Goal: Check status

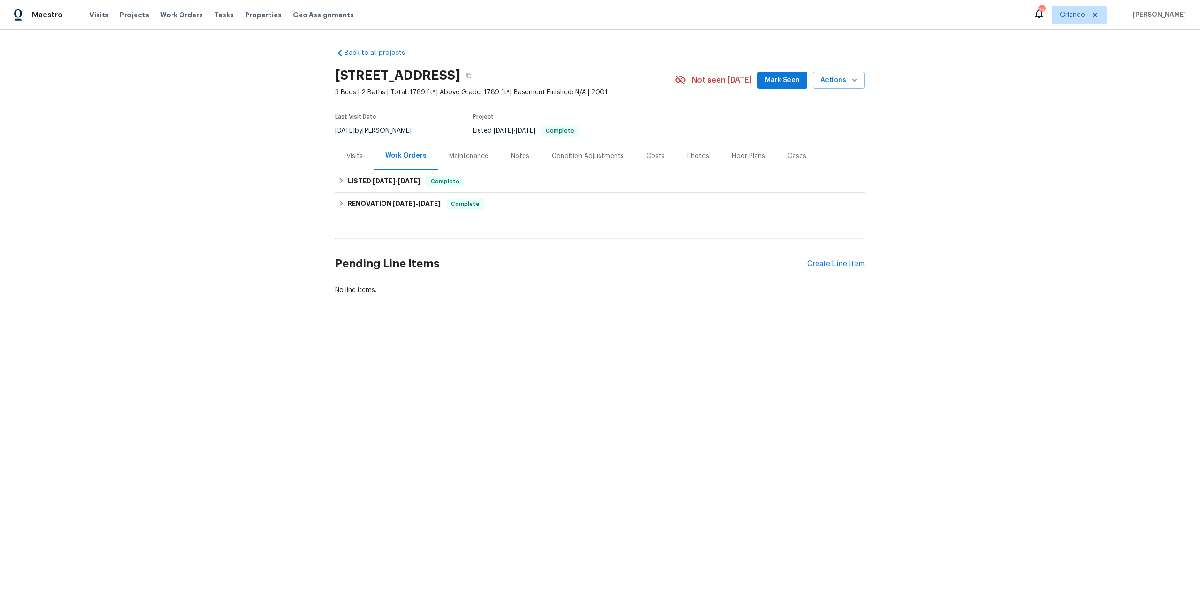
click at [648, 155] on div "Costs" at bounding box center [656, 155] width 18 height 9
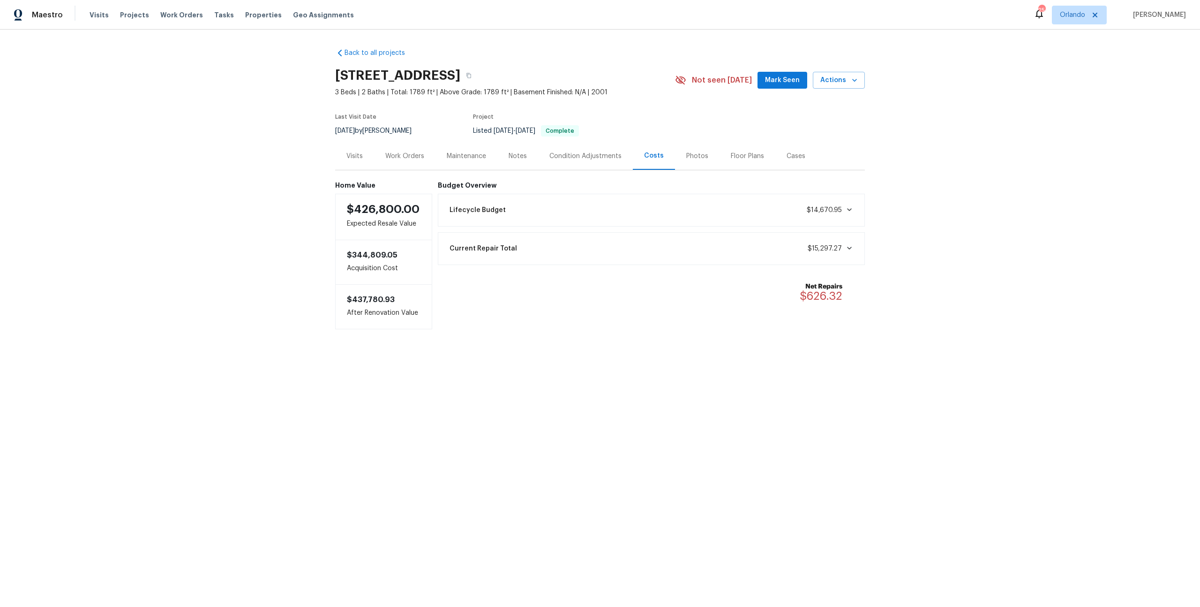
click at [452, 157] on div "Maintenance" at bounding box center [466, 155] width 39 height 9
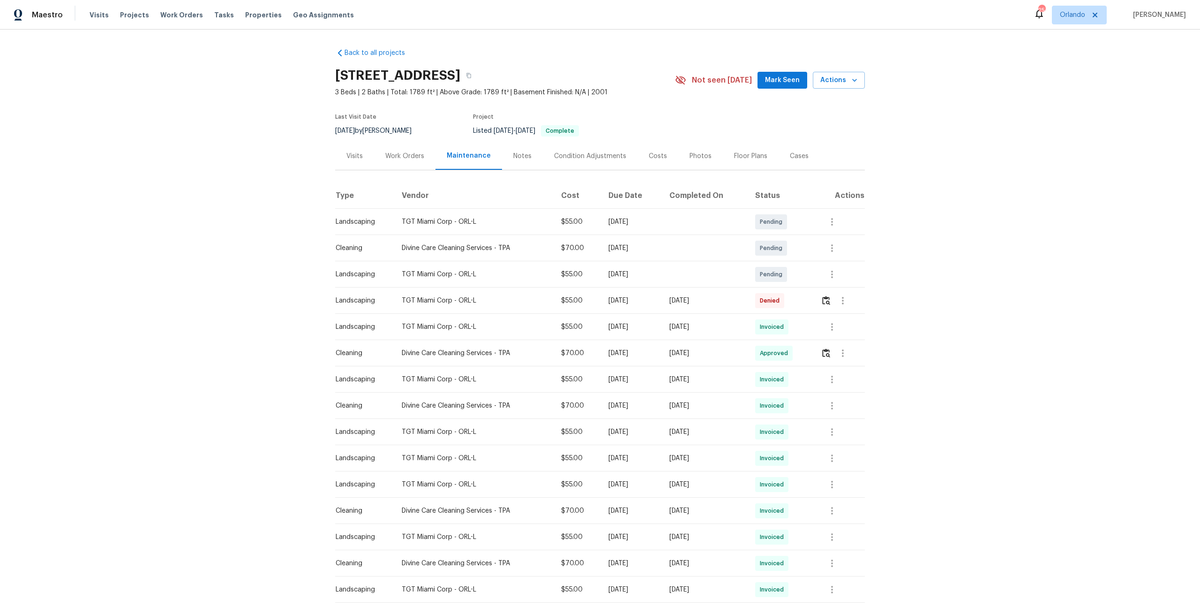
click at [376, 158] on div "Work Orders" at bounding box center [404, 156] width 61 height 28
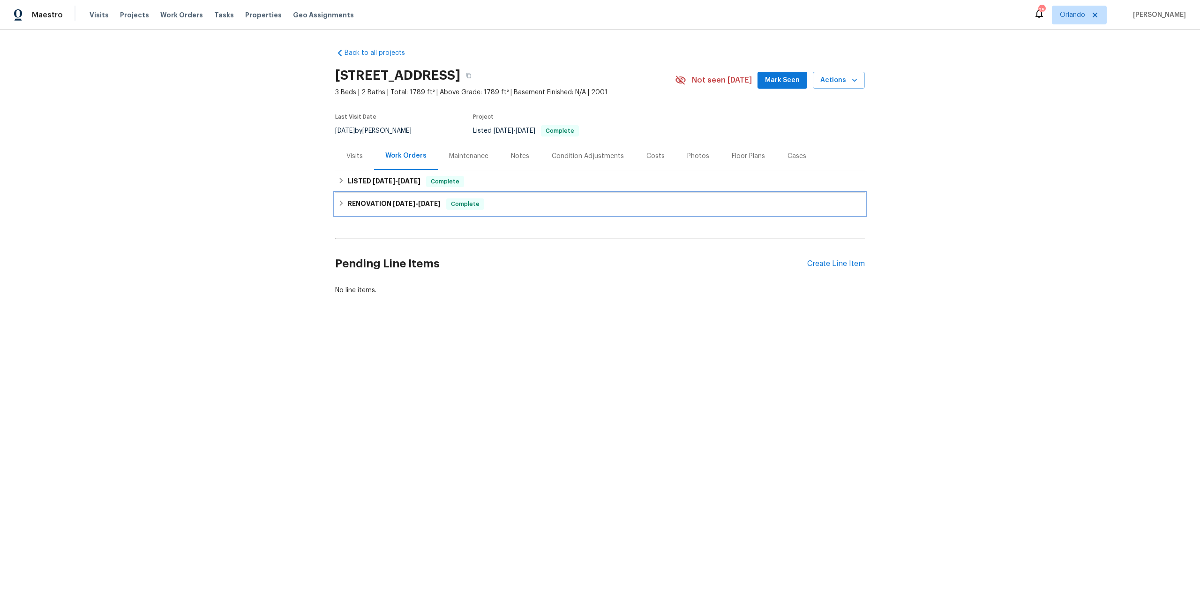
click at [371, 202] on h6 "RENOVATION [DATE] - [DATE]" at bounding box center [394, 203] width 93 height 11
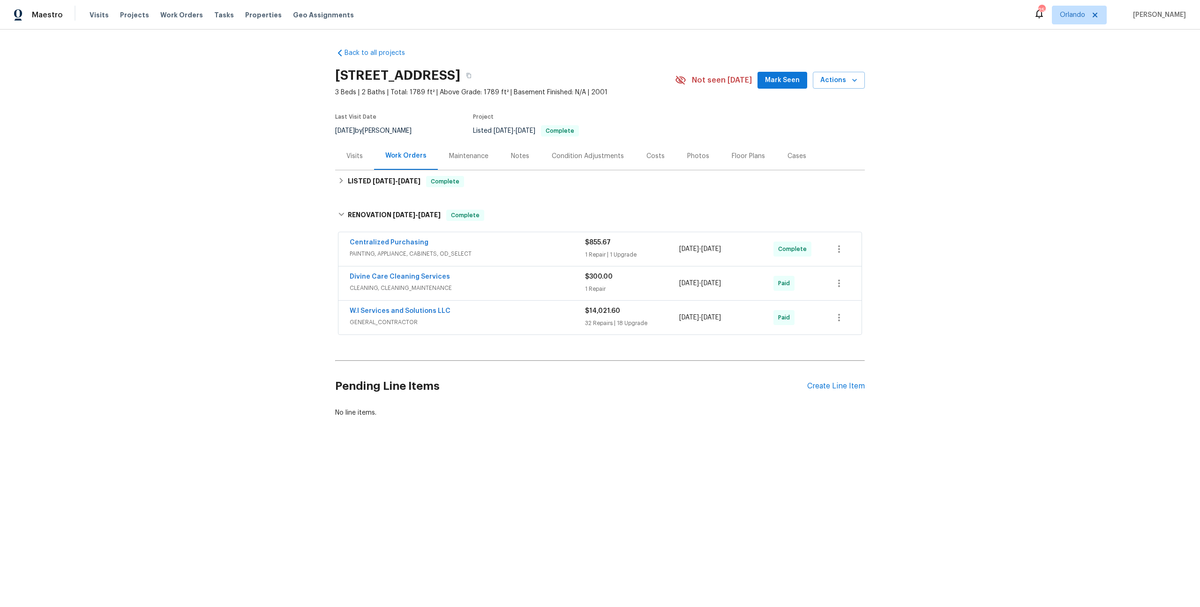
click at [506, 320] on span "GENERAL_CONTRACTOR" at bounding box center [467, 321] width 235 height 9
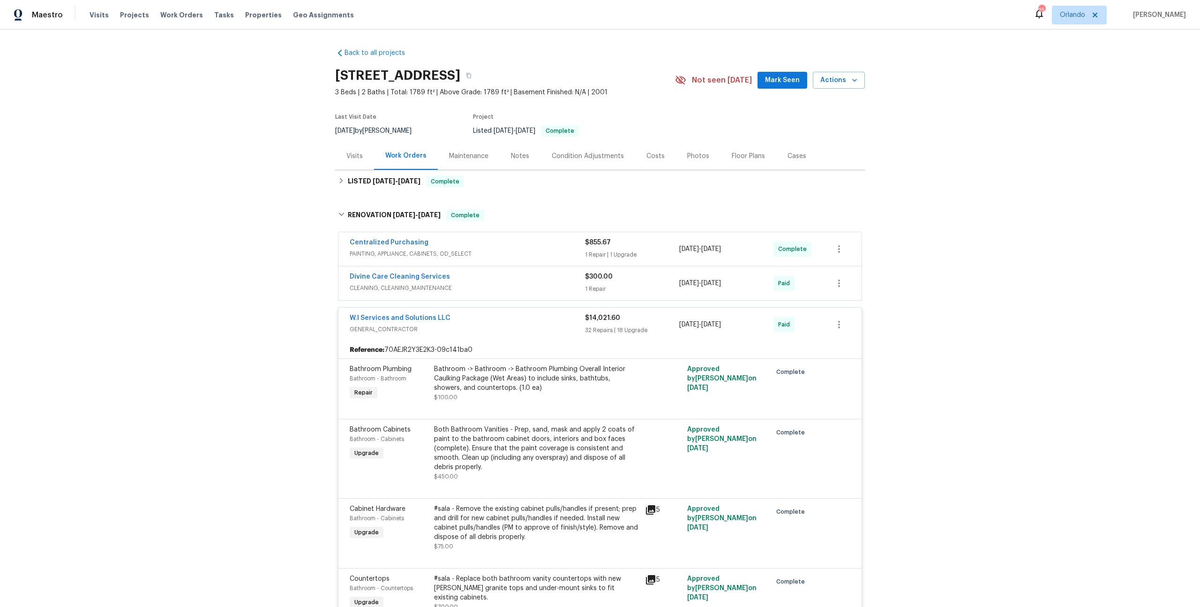
click at [518, 330] on span "GENERAL_CONTRACTOR" at bounding box center [467, 328] width 235 height 9
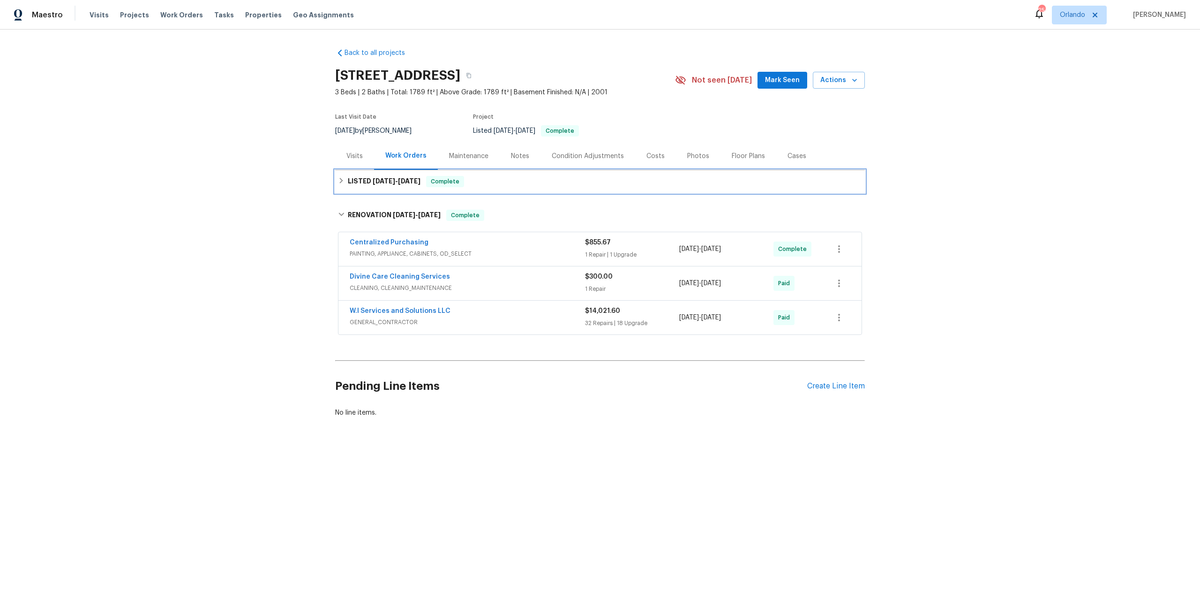
click at [490, 183] on div "LISTED [DATE] - [DATE] Complete" at bounding box center [600, 181] width 524 height 11
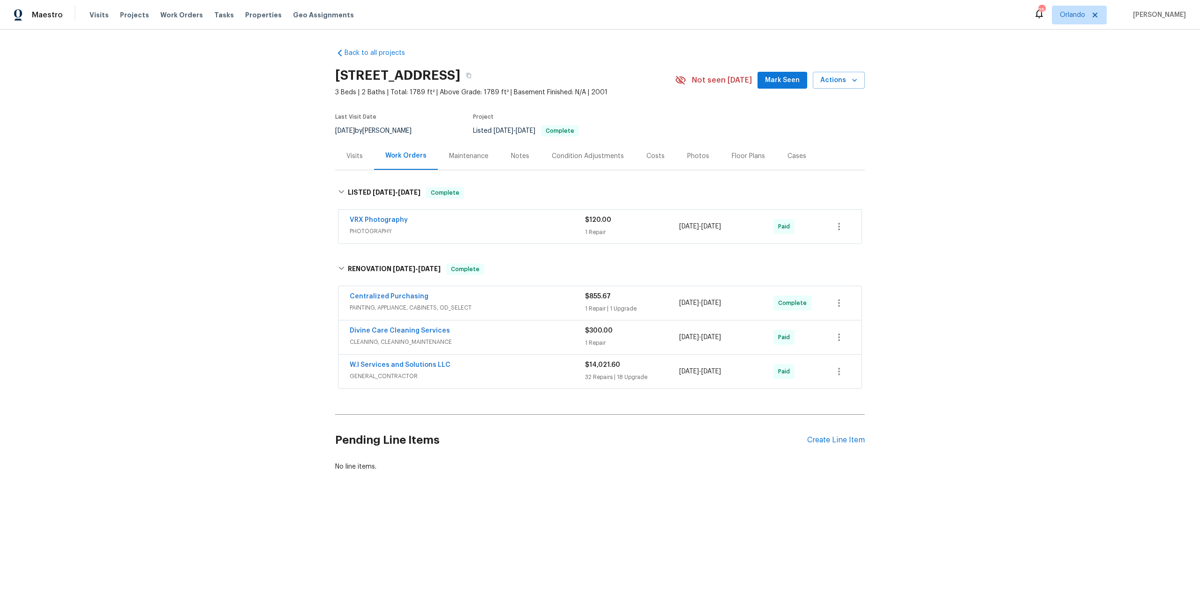
click at [654, 159] on div "Costs" at bounding box center [656, 155] width 18 height 9
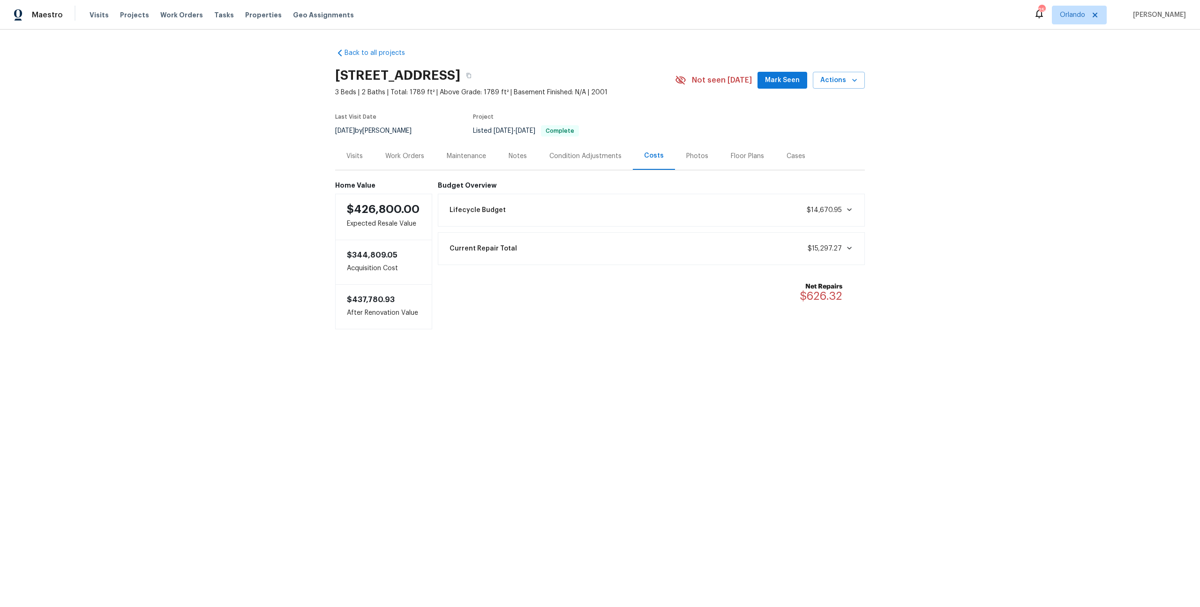
click at [363, 157] on div "Visits" at bounding box center [354, 156] width 39 height 28
